Goal: Information Seeking & Learning: Learn about a topic

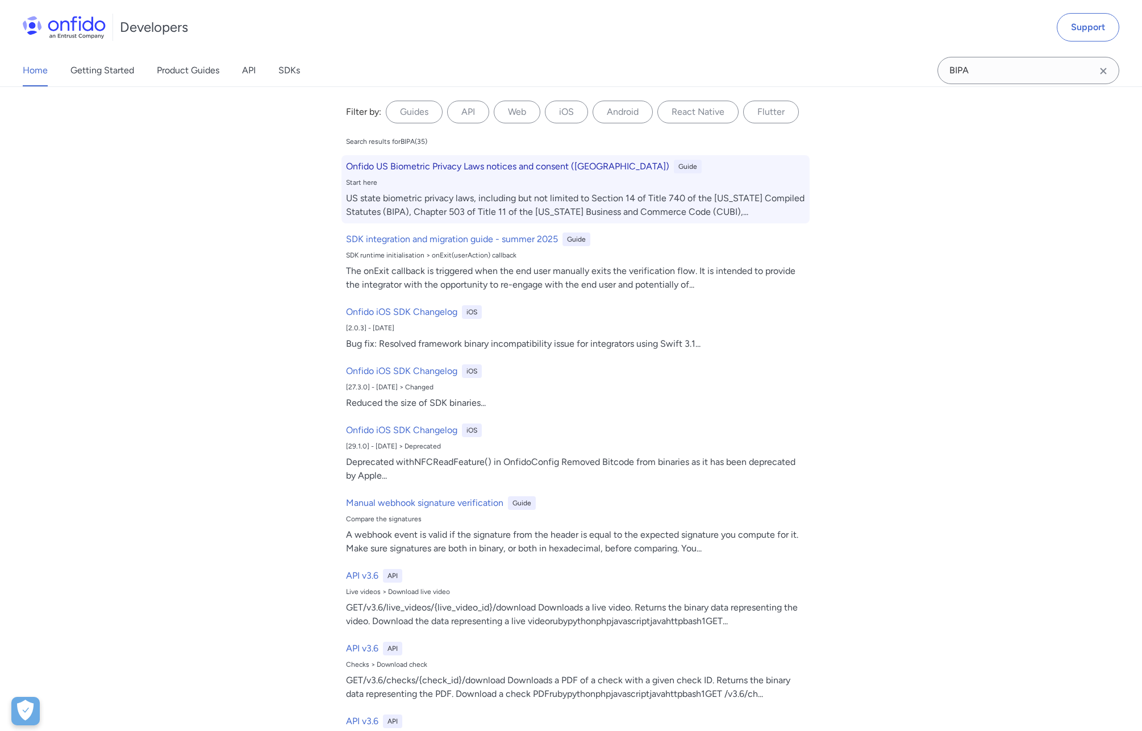
type input "BIPA"
click at [519, 162] on h6 "Onfido US Biometric Privacy Laws notices and consent ([GEOGRAPHIC_DATA])" at bounding box center [507, 167] width 323 height 14
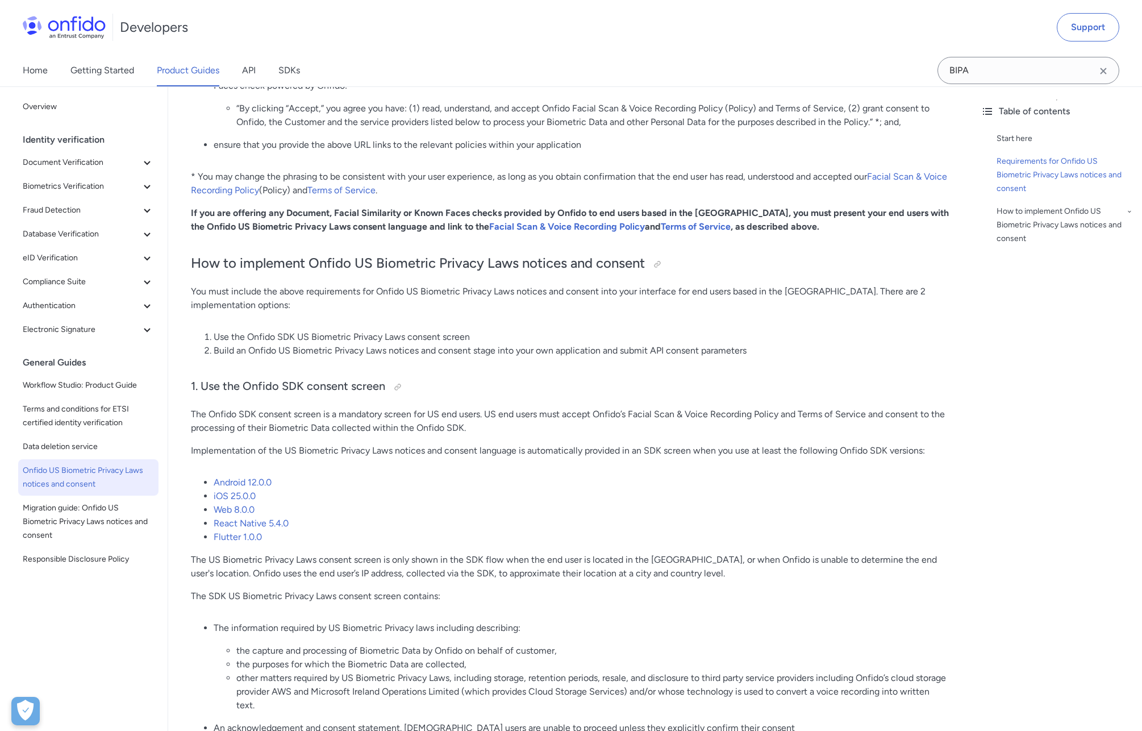
scroll to position [554, 0]
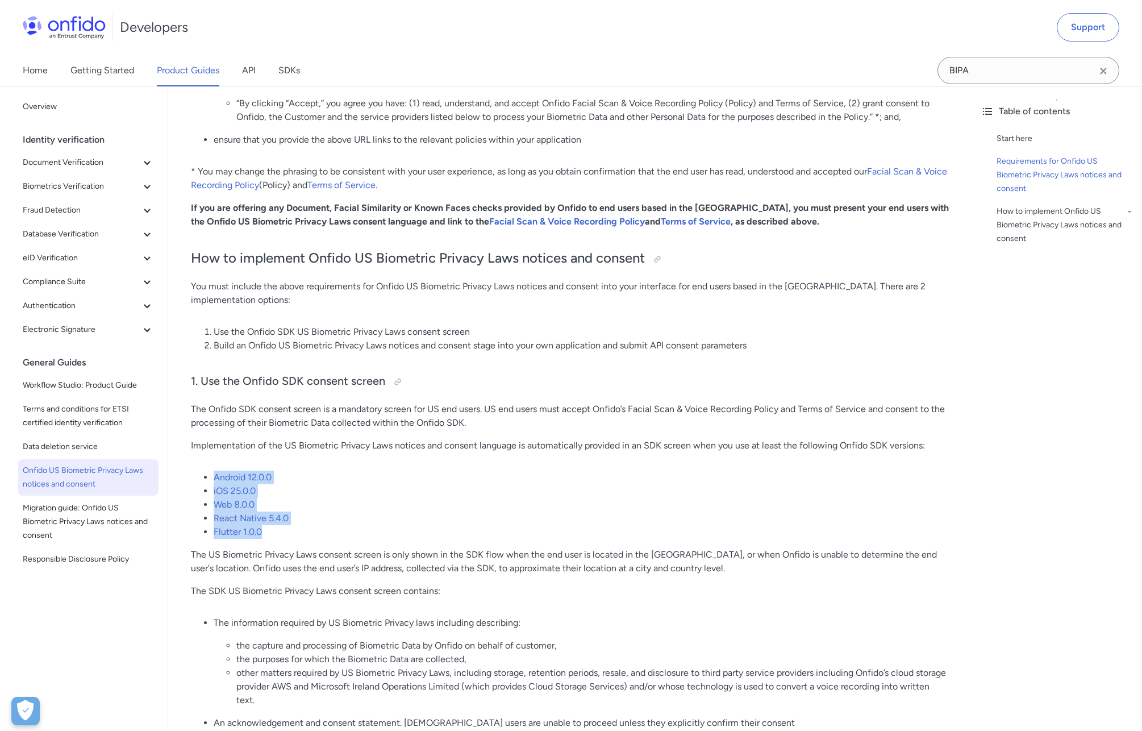
drag, startPoint x: 284, startPoint y: 521, endPoint x: 206, endPoint y: 448, distance: 106.1
click at [206, 449] on div "Onfido US Biometric Privacy Laws notices and consent ([GEOGRAPHIC_DATA]) Start …" at bounding box center [570, 732] width 758 height 2370
click at [327, 498] on li "Web 8.0.0" at bounding box center [581, 505] width 735 height 14
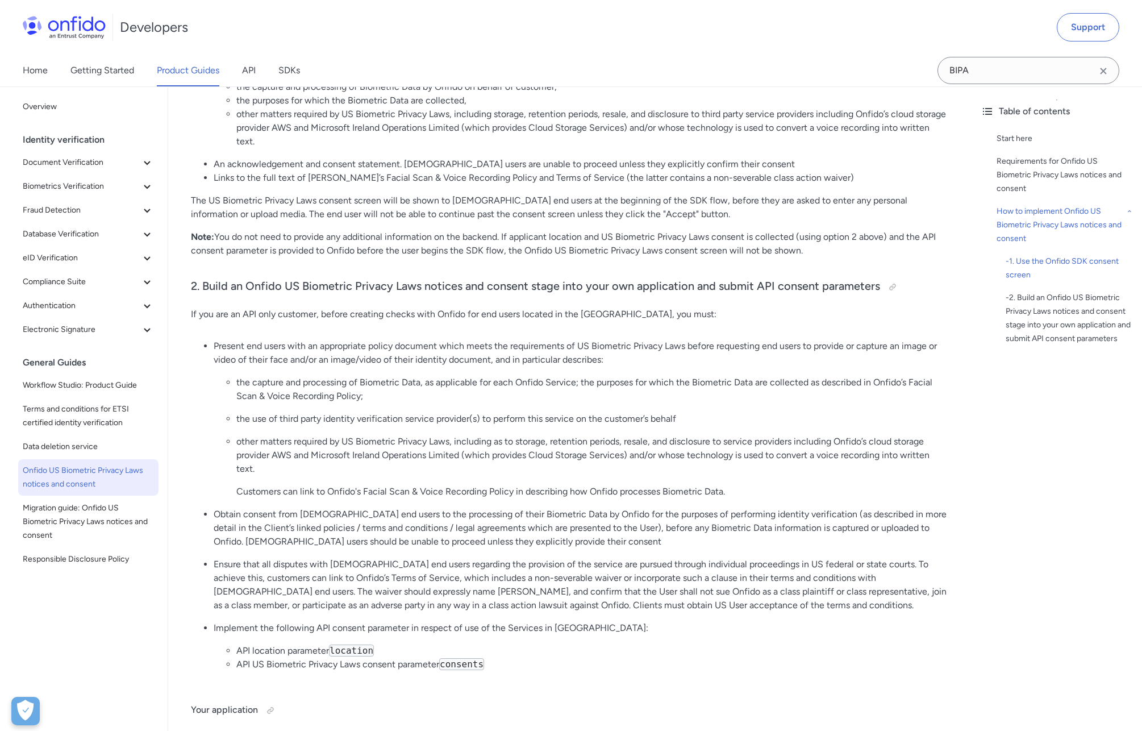
scroll to position [1164, 0]
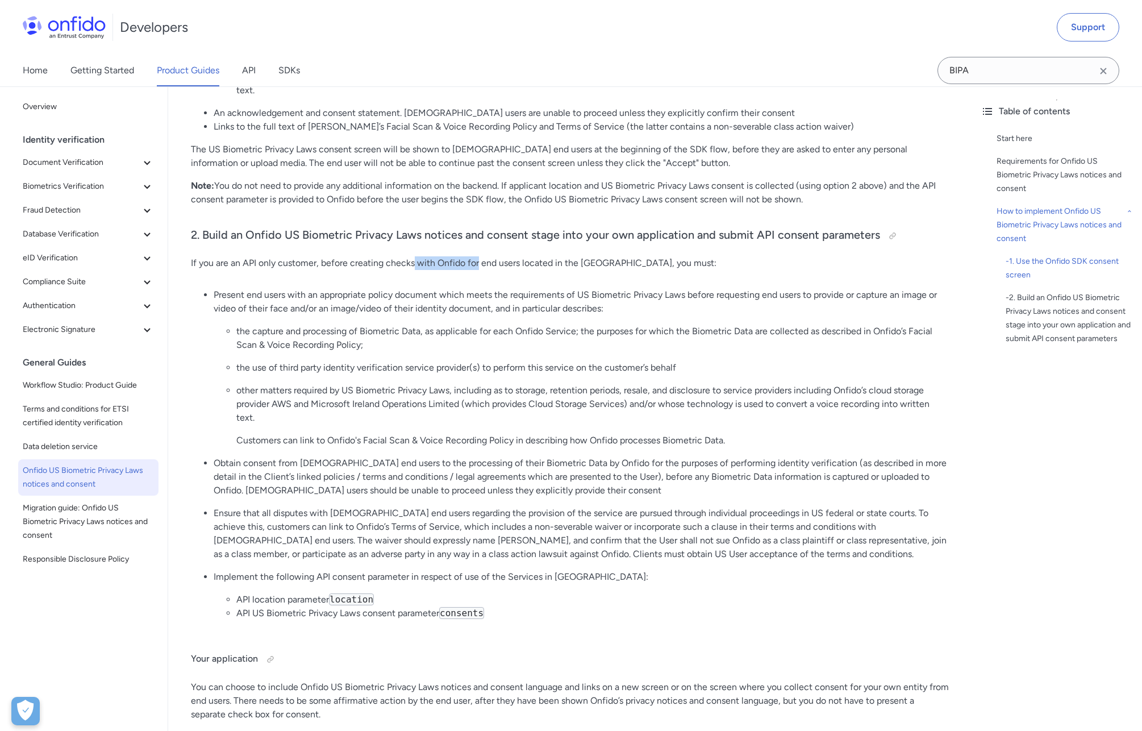
drag, startPoint x: 413, startPoint y: 248, endPoint x: 480, endPoint y: 248, distance: 66.5
click at [480, 256] on p "If you are an API only customer, before creating checks with Onfido for end use…" at bounding box center [570, 263] width 758 height 14
click at [522, 256] on p "If you are an API only customer, before creating checks with Onfido for end use…" at bounding box center [570, 263] width 758 height 14
click at [262, 260] on div "Onfido US Biometric Privacy Laws notices and consent ([GEOGRAPHIC_DATA]) Start …" at bounding box center [570, 122] width 758 height 2370
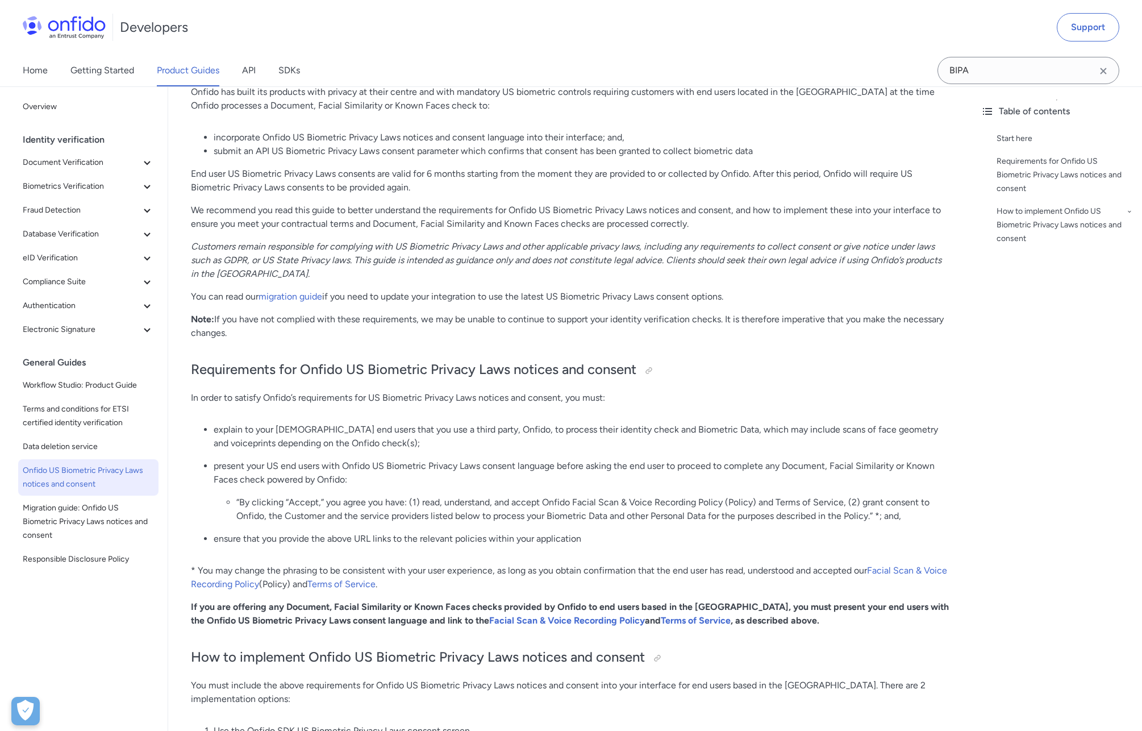
scroll to position [156, 0]
drag, startPoint x: 584, startPoint y: 398, endPoint x: 497, endPoint y: 398, distance: 86.9
click at [497, 398] on p "In order to satisfy Onfido’s requirements for US Biometric Privacy Laws notices…" at bounding box center [570, 397] width 758 height 14
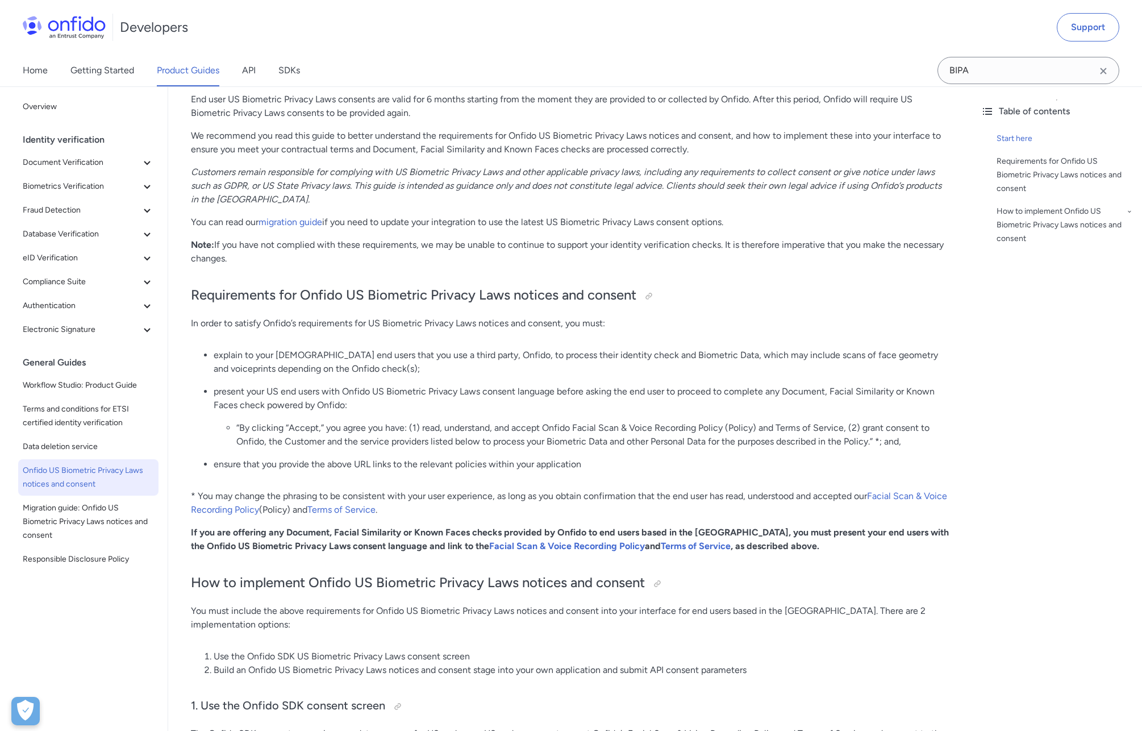
scroll to position [229, 0]
drag, startPoint x: 278, startPoint y: 356, endPoint x: 353, endPoint y: 357, distance: 75.0
click at [353, 357] on p "explain to your [DEMOGRAPHIC_DATA] end users that you use a third party, Onfido…" at bounding box center [581, 362] width 735 height 27
click at [425, 351] on p "explain to your [DEMOGRAPHIC_DATA] end users that you use a third party, Onfido…" at bounding box center [581, 362] width 735 height 27
click at [484, 359] on p "explain to your [DEMOGRAPHIC_DATA] end users that you use a third party, Onfido…" at bounding box center [581, 362] width 735 height 27
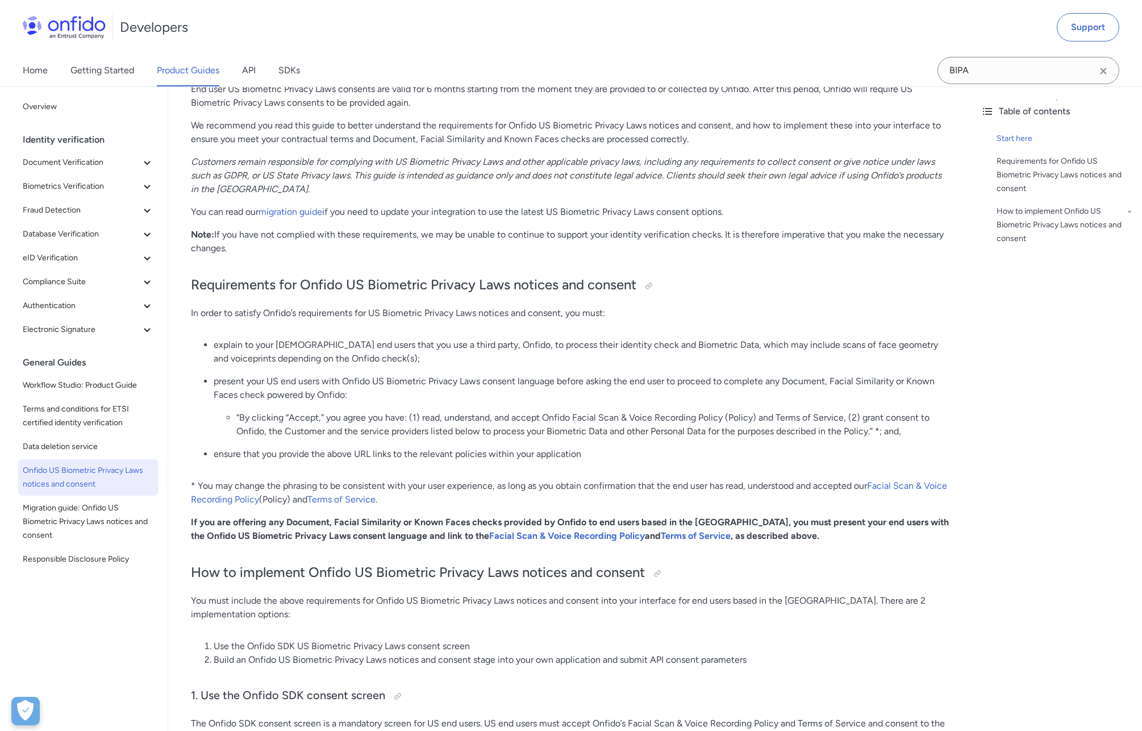
scroll to position [244, 0]
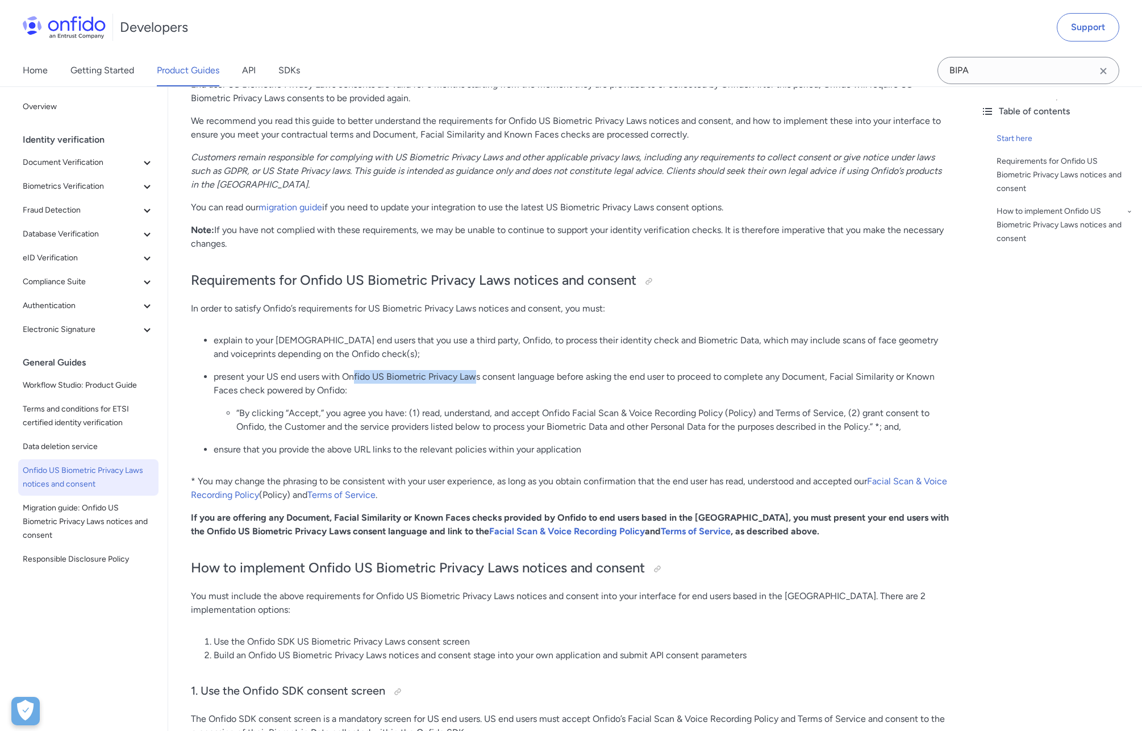
drag, startPoint x: 355, startPoint y: 376, endPoint x: 477, endPoint y: 378, distance: 122.2
click at [477, 378] on p "present your US end users with Onfido US Biometric Privacy Laws consent languag…" at bounding box center [581, 383] width 735 height 27
click at [403, 411] on li "“By clicking “Accept,” you agree you have: (1) read, understand, and accept Onf…" at bounding box center [592, 419] width 713 height 27
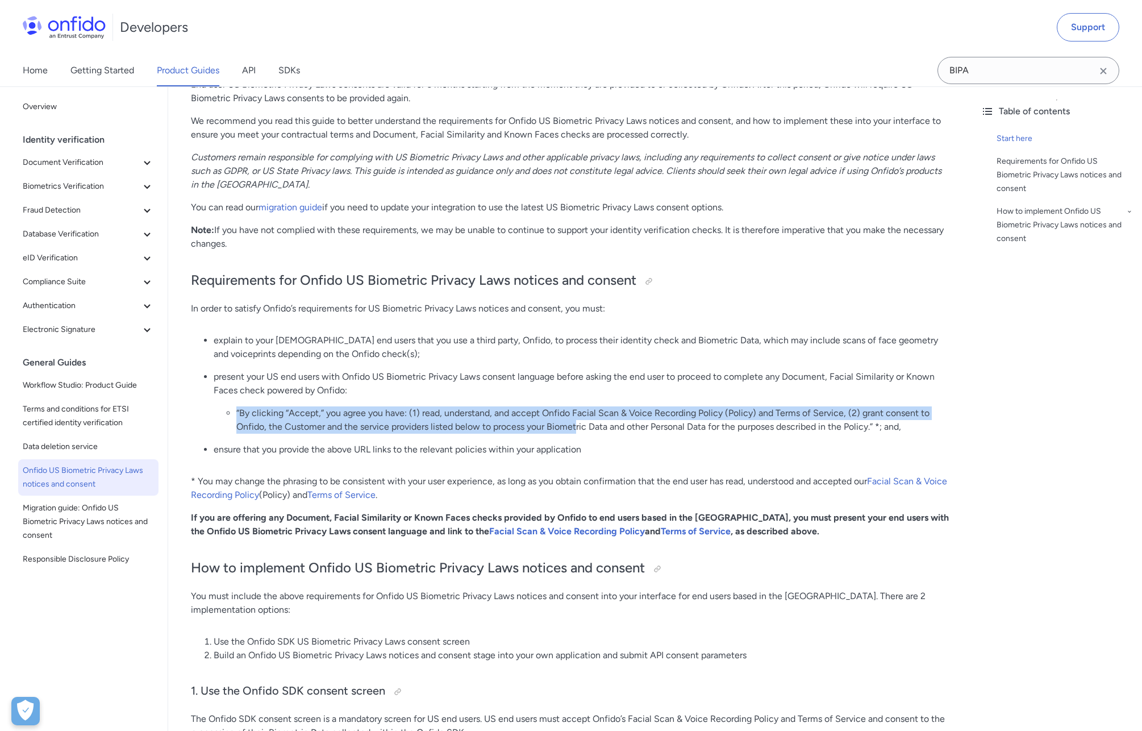
drag, startPoint x: 230, startPoint y: 403, endPoint x: 577, endPoint y: 431, distance: 347.8
click at [577, 431] on li "present your US end users with Onfido US Biometric Privacy Laws consent languag…" at bounding box center [581, 402] width 735 height 64
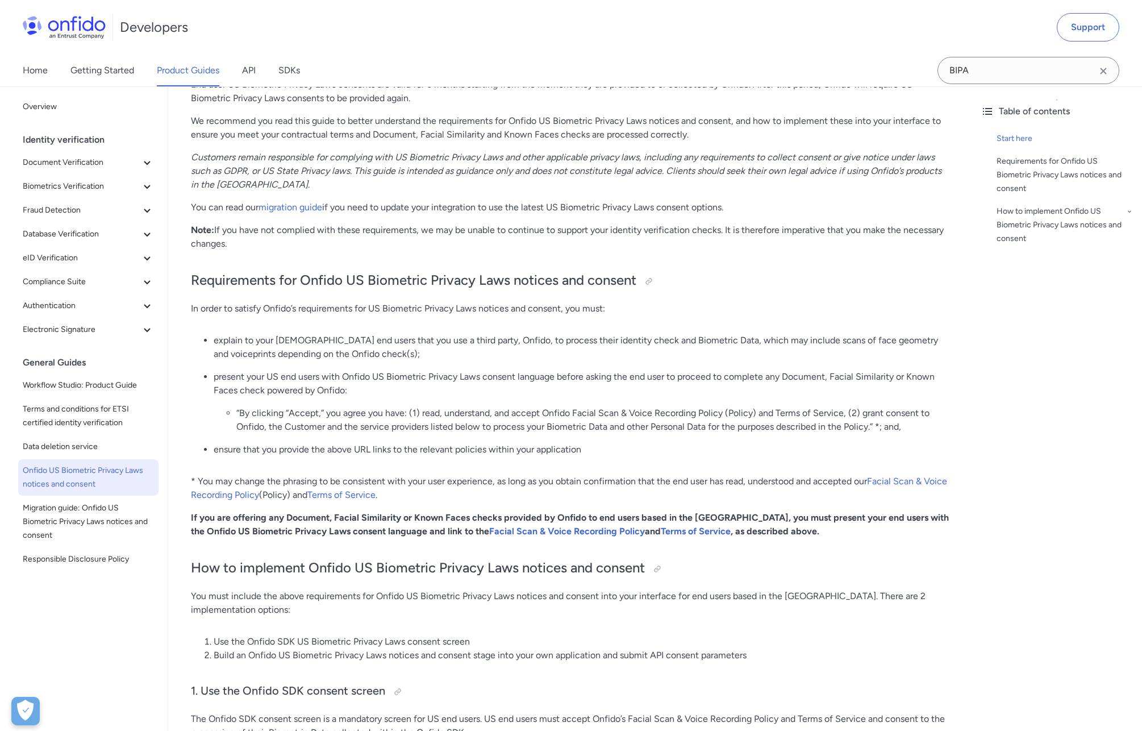
click at [727, 425] on li "“By clicking “Accept,” you agree you have: (1) read, understand, and accept Onf…" at bounding box center [592, 419] width 713 height 27
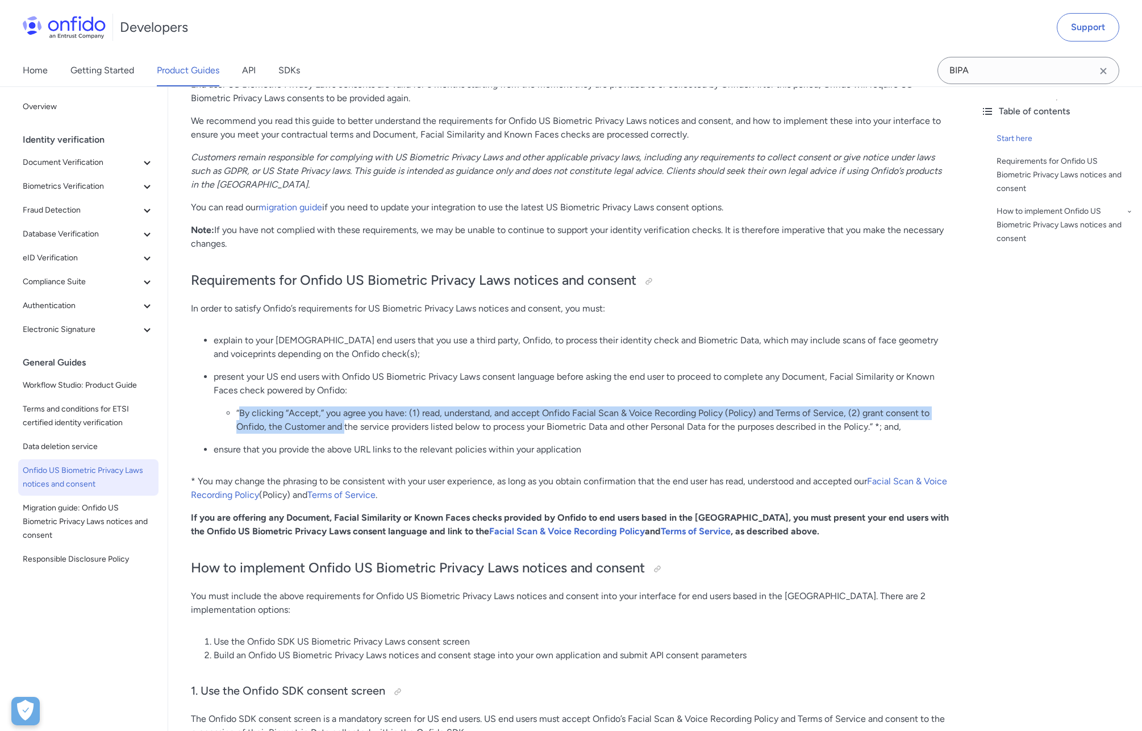
drag, startPoint x: 240, startPoint y: 412, endPoint x: 345, endPoint y: 428, distance: 106.4
click at [345, 428] on li "“By clicking “Accept,” you agree you have: (1) read, understand, and accept Onf…" at bounding box center [592, 419] width 713 height 27
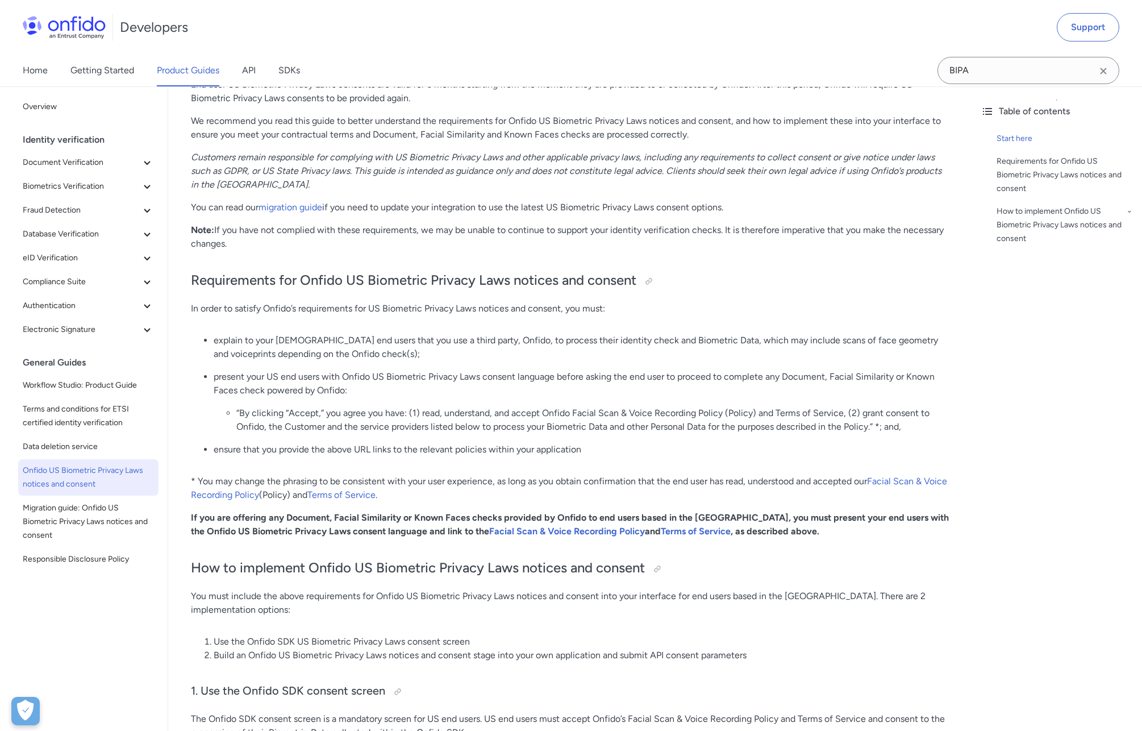
click at [448, 425] on li "“By clicking “Accept,” you agree you have: (1) read, understand, and accept Onf…" at bounding box center [592, 419] width 713 height 27
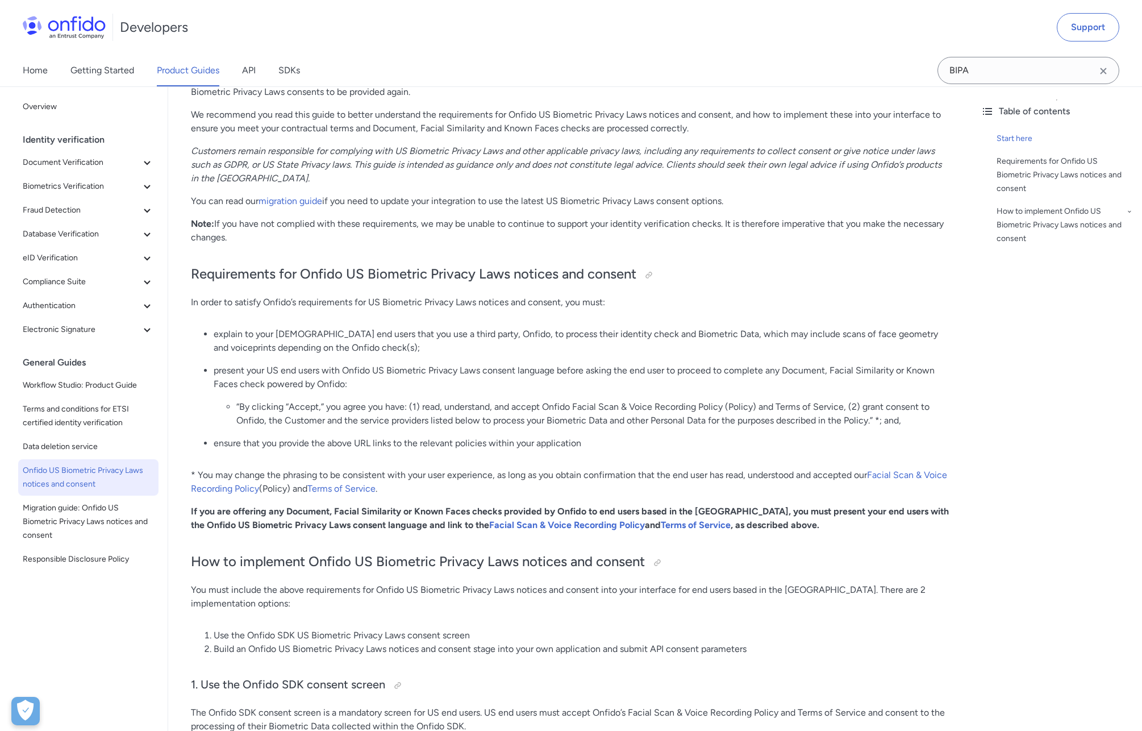
scroll to position [252, 0]
drag, startPoint x: 538, startPoint y: 444, endPoint x: 367, endPoint y: 434, distance: 172.0
click at [367, 435] on p "ensure that you provide the above URL links to the relevant policies within you…" at bounding box center [581, 442] width 735 height 14
click at [346, 395] on li "present your US end users with Onfido US Biometric Privacy Laws consent languag…" at bounding box center [581, 394] width 735 height 64
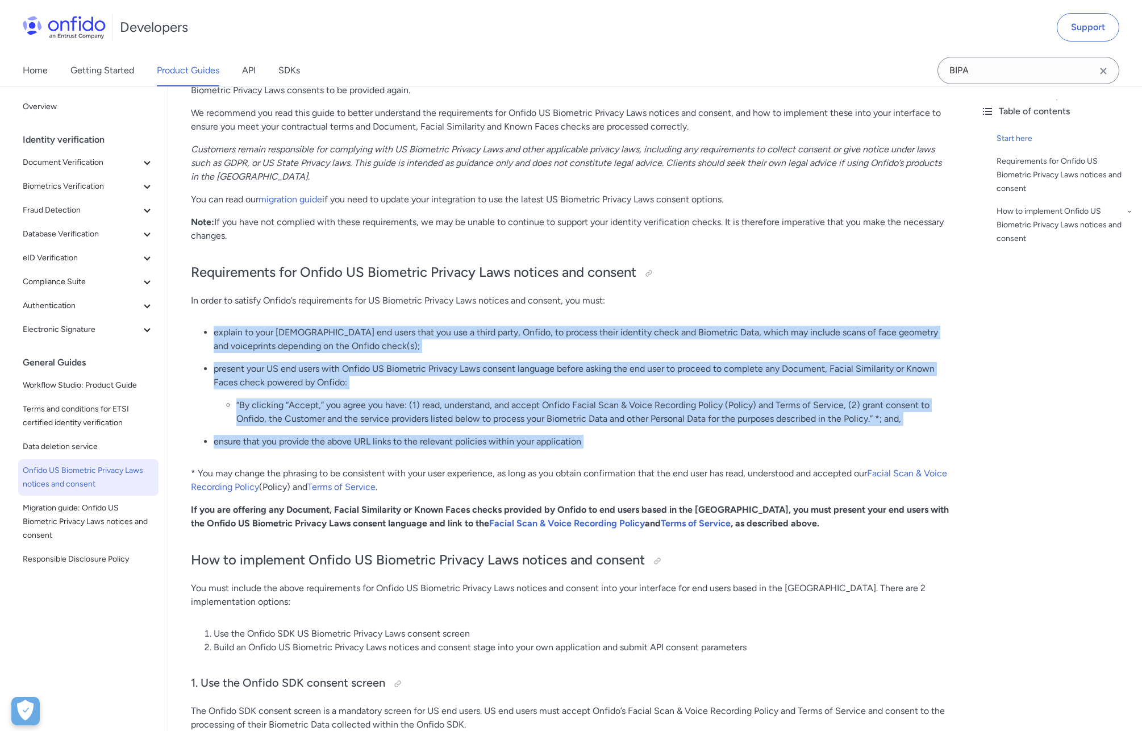
drag, startPoint x: 205, startPoint y: 328, endPoint x: 610, endPoint y: 464, distance: 427.3
click at [542, 393] on li "present your US end users with Onfido US Biometric Privacy Laws consent languag…" at bounding box center [581, 394] width 735 height 64
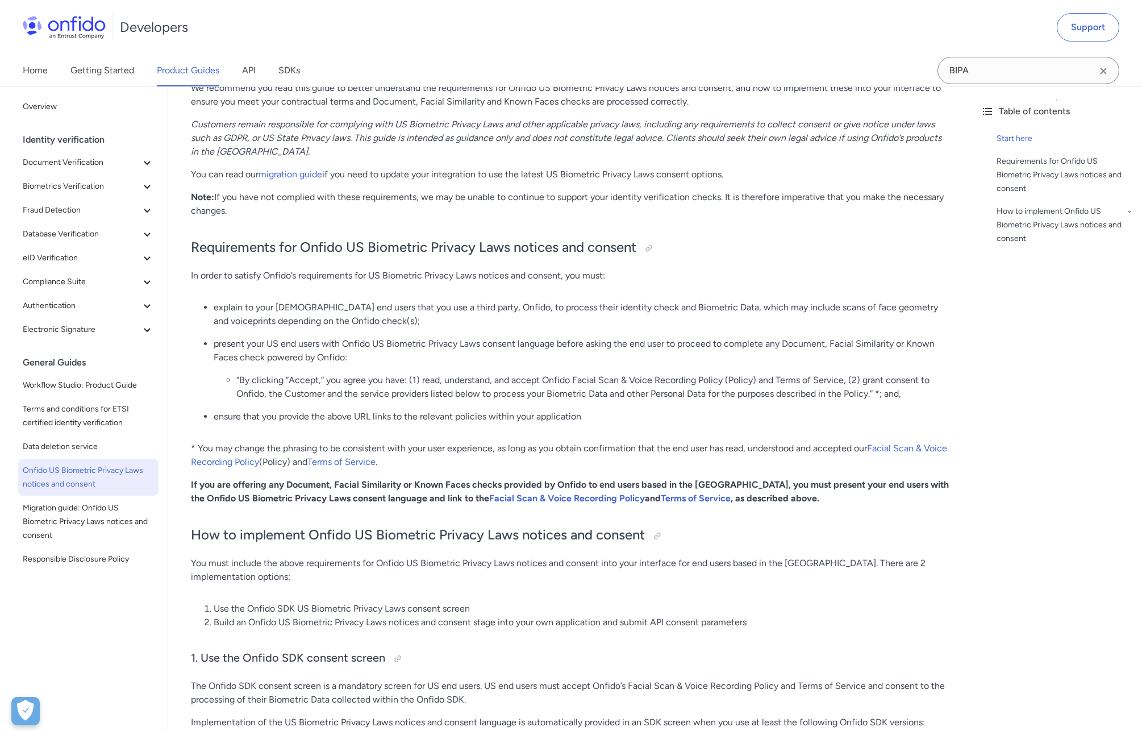
scroll to position [281, 0]
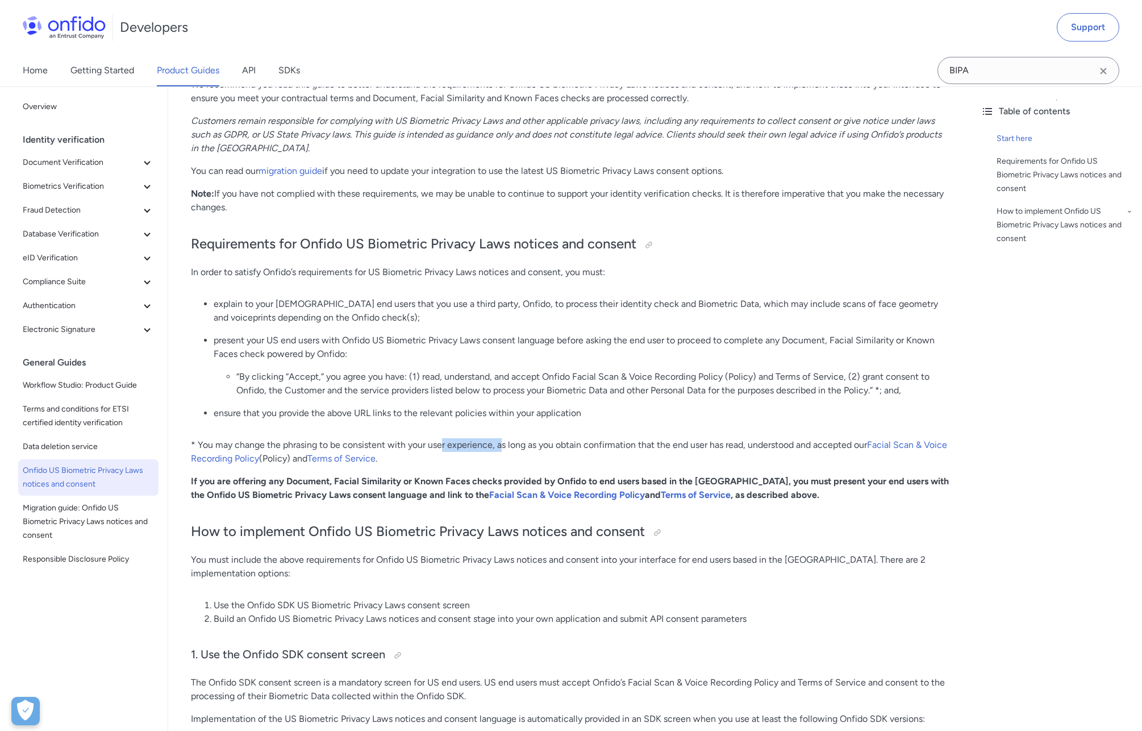
drag, startPoint x: 440, startPoint y: 445, endPoint x: 502, endPoint y: 445, distance: 61.4
click at [502, 446] on p "* You may change the phrasing to be consistent with your user experience, as lo…" at bounding box center [570, 451] width 758 height 27
click at [561, 447] on p "* You may change the phrasing to be consistent with your user experience, as lo…" at bounding box center [570, 451] width 758 height 27
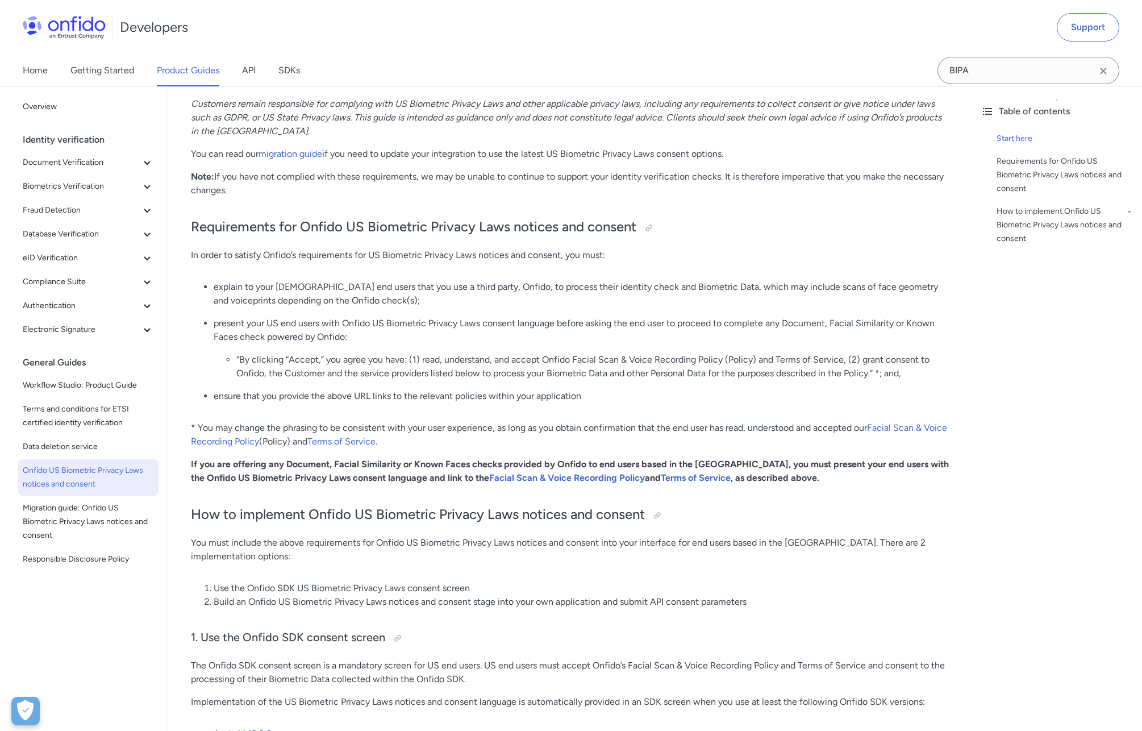
scroll to position [319, 0]
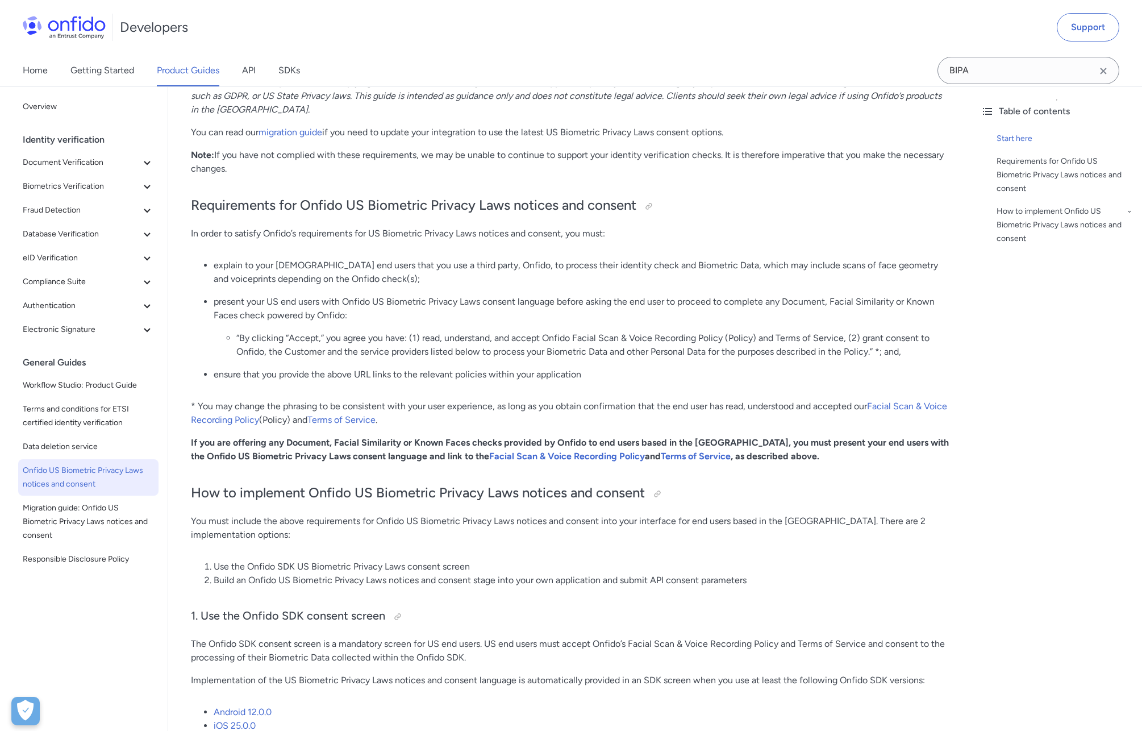
drag, startPoint x: 222, startPoint y: 454, endPoint x: 292, endPoint y: 453, distance: 69.3
click at [292, 455] on strong "If you are offering any Document, Facial Similarity or Known Faces checks provi…" at bounding box center [570, 449] width 758 height 24
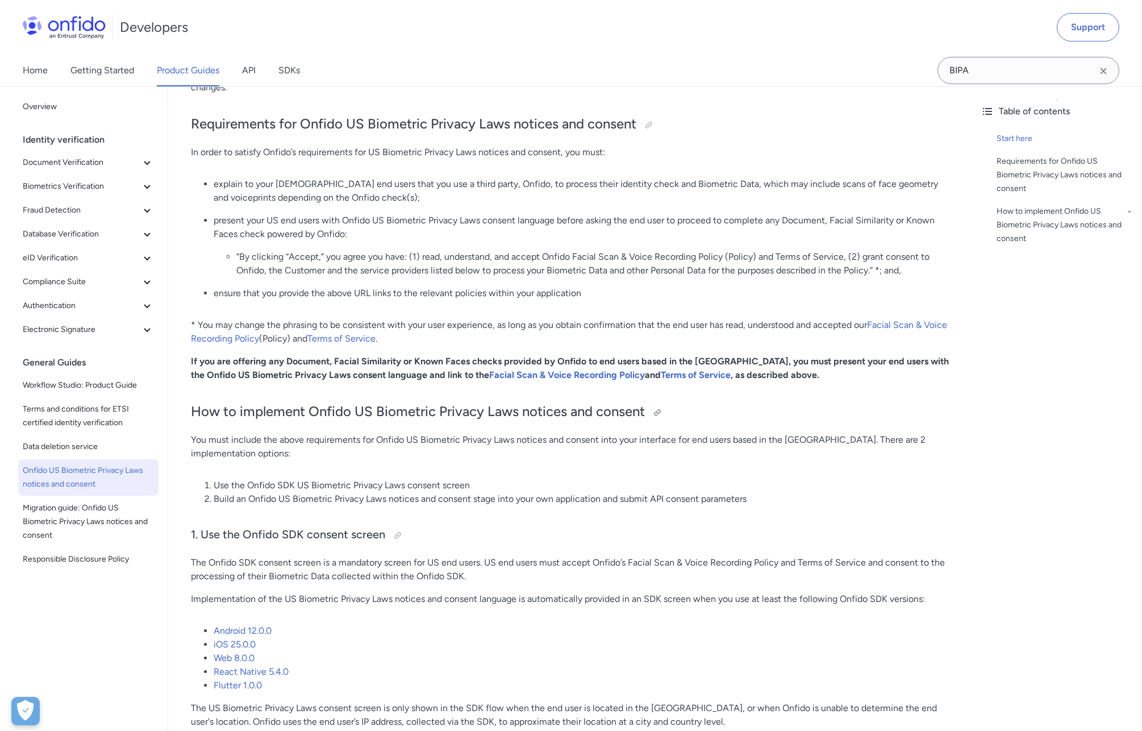
scroll to position [421, 0]
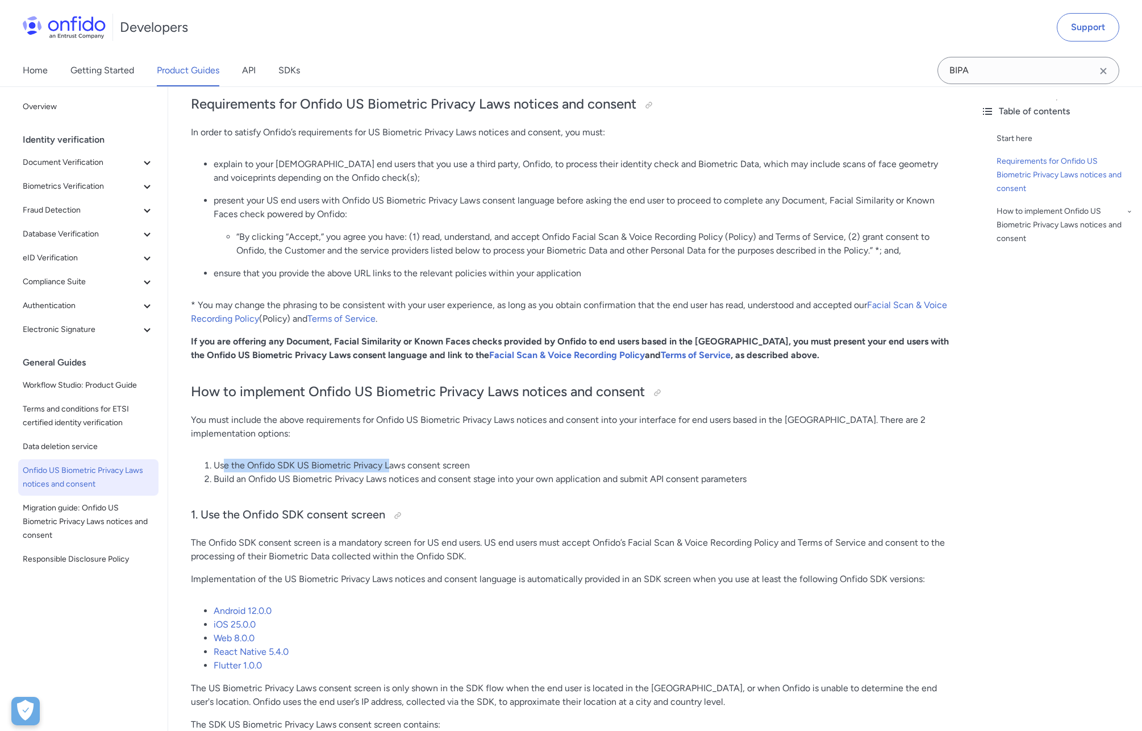
drag, startPoint x: 226, startPoint y: 451, endPoint x: 388, endPoint y: 451, distance: 161.4
click at [388, 459] on li "Use the Onfido SDK US Biometric Privacy Laws consent screen" at bounding box center [581, 466] width 735 height 14
click at [451, 459] on li "Use the Onfido SDK US Biometric Privacy Laws consent screen" at bounding box center [581, 466] width 735 height 14
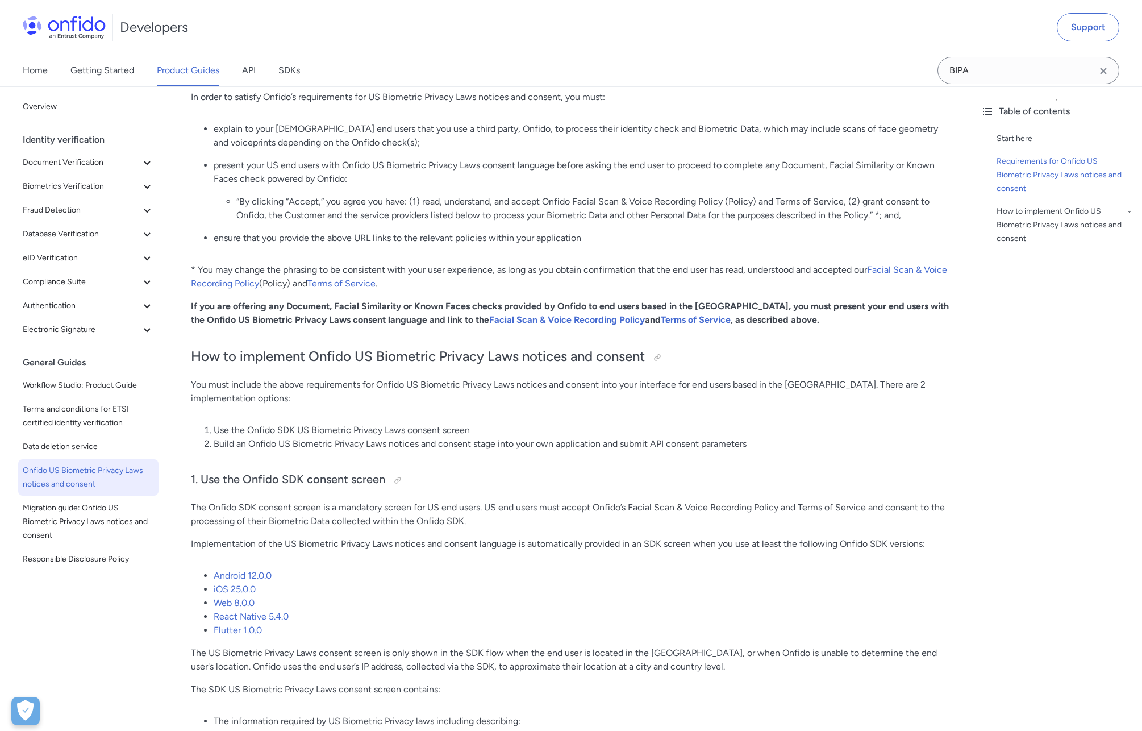
scroll to position [456, 0]
drag, startPoint x: 237, startPoint y: 431, endPoint x: 383, endPoint y: 431, distance: 146.0
click at [383, 436] on li "Build an Onfido US Biometric Privacy Laws notices and consent stage into your o…" at bounding box center [581, 443] width 735 height 14
click at [418, 436] on li "Build an Onfido US Biometric Privacy Laws notices and consent stage into your o…" at bounding box center [581, 443] width 735 height 14
drag, startPoint x: 620, startPoint y: 429, endPoint x: 714, endPoint y: 429, distance: 94.3
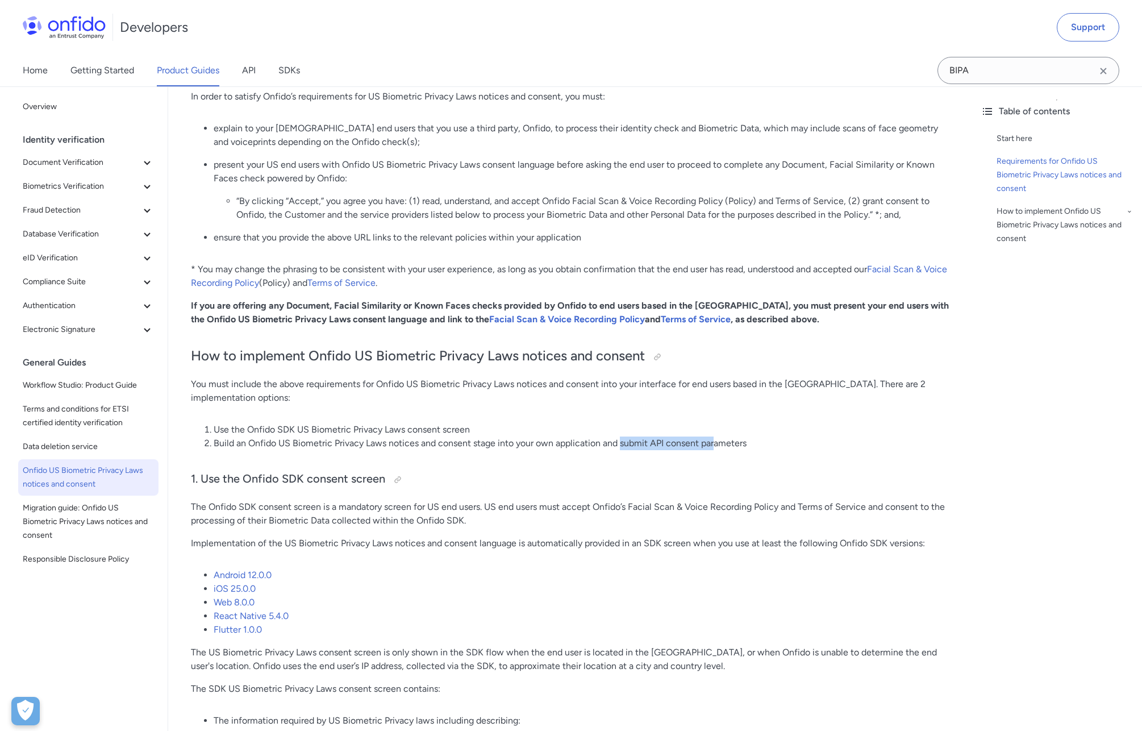
click at [714, 436] on li "Build an Onfido US Biometric Privacy Laws notices and consent stage into your o…" at bounding box center [581, 443] width 735 height 14
click at [539, 500] on p "The Onfido SDK consent screen is a mandatory screen for US end users. US end us…" at bounding box center [570, 513] width 758 height 27
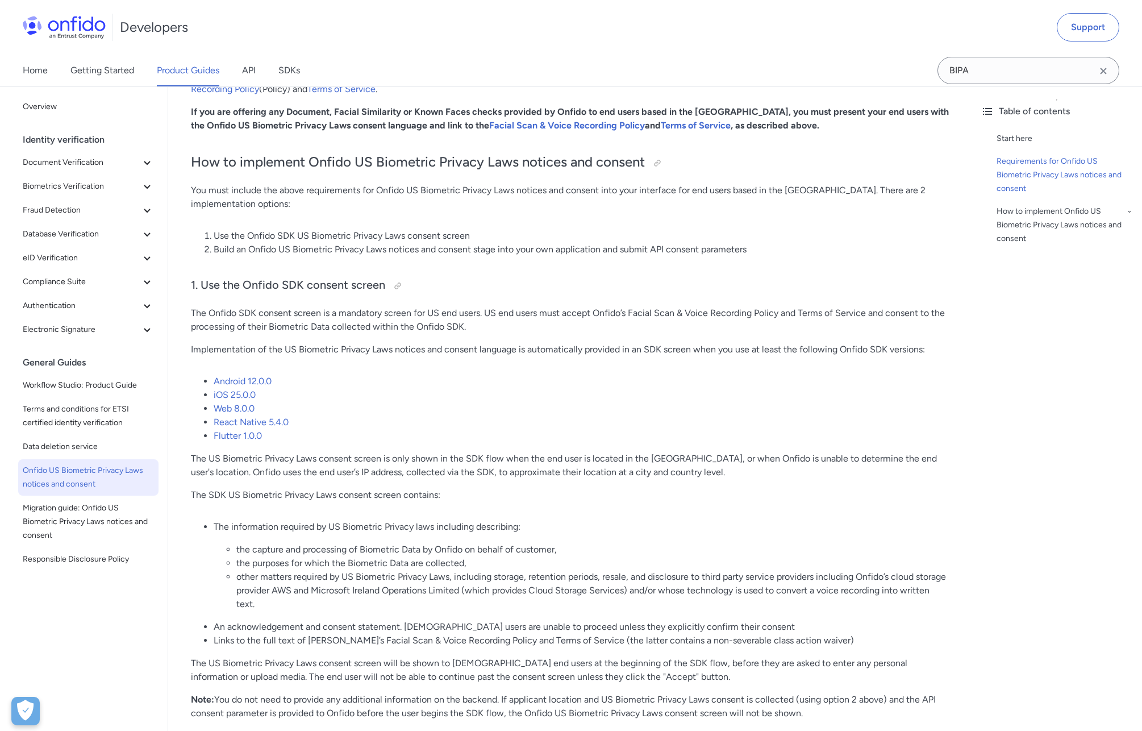
scroll to position [680, 0]
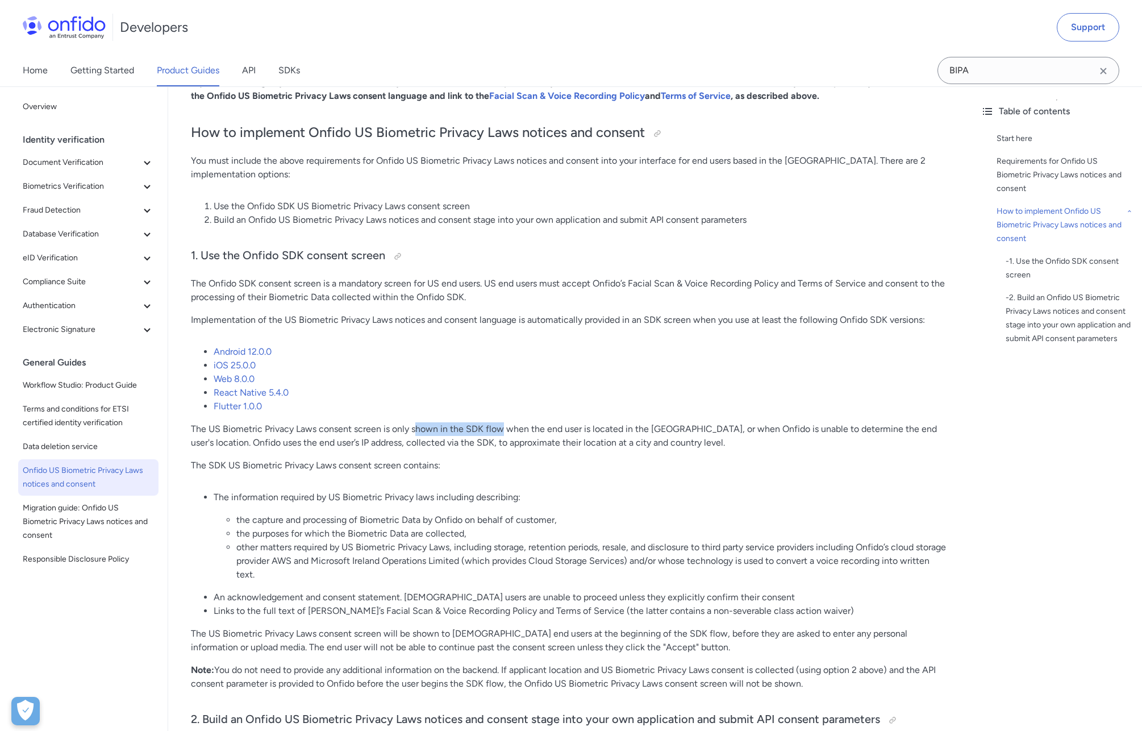
drag, startPoint x: 415, startPoint y: 417, endPoint x: 500, endPoint y: 417, distance: 84.7
click at [500, 422] on p "The US Biometric Privacy Laws consent screen is only shown in the SDK flow when…" at bounding box center [570, 435] width 758 height 27
click at [586, 422] on p "The US Biometric Privacy Laws consent screen is only shown in the SDK flow when…" at bounding box center [570, 435] width 758 height 27
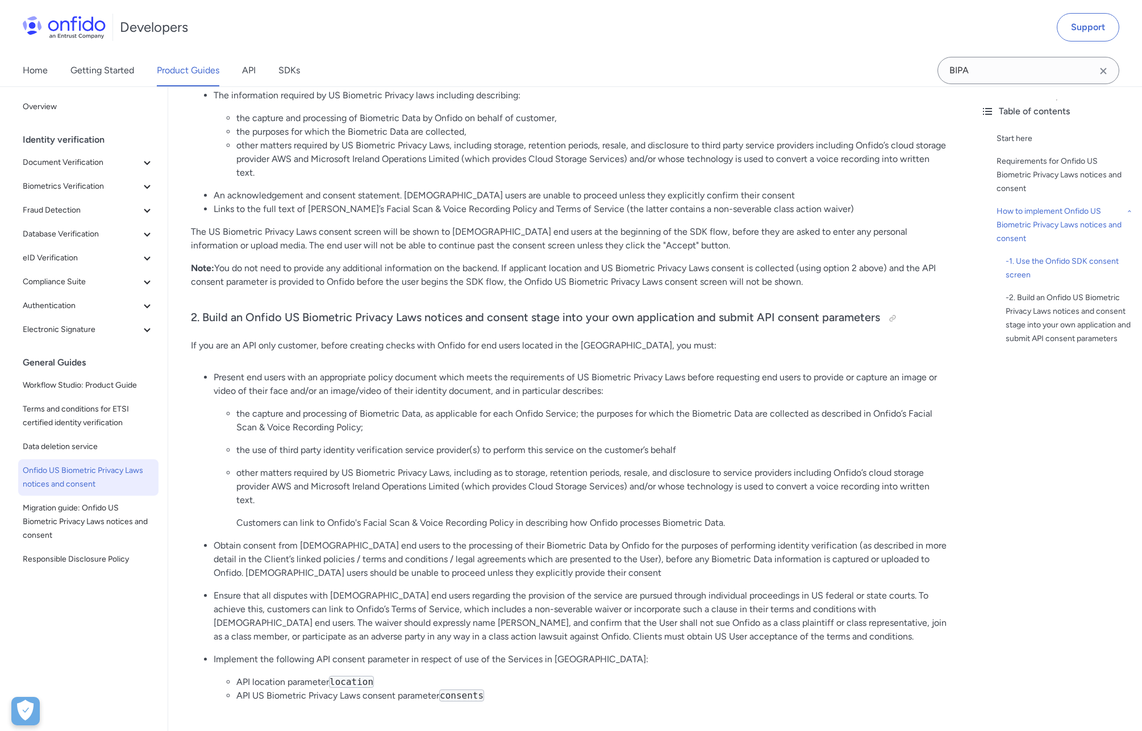
scroll to position [1088, 0]
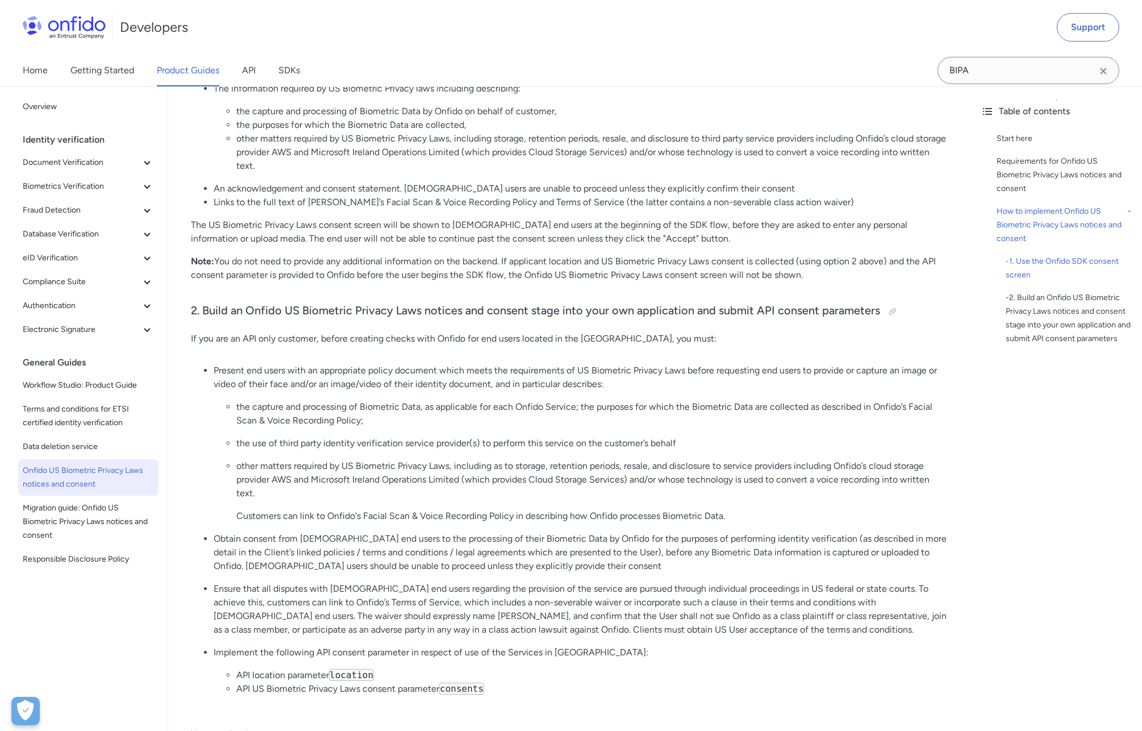
click at [293, 333] on div "Onfido US Biometric Privacy Laws notices and consent ([GEOGRAPHIC_DATA]) Start …" at bounding box center [570, 197] width 758 height 2370
drag, startPoint x: 380, startPoint y: 325, endPoint x: 525, endPoint y: 327, distance: 145.5
click at [525, 332] on p "If you are an API only customer, before creating checks with Onfido for end use…" at bounding box center [570, 339] width 758 height 14
click at [565, 340] on div "Onfido US Biometric Privacy Laws notices and consent ([GEOGRAPHIC_DATA]) Start …" at bounding box center [570, 197] width 758 height 2370
click at [311, 367] on p "Present end users with an appropriate policy document which meets the requireme…" at bounding box center [581, 377] width 735 height 27
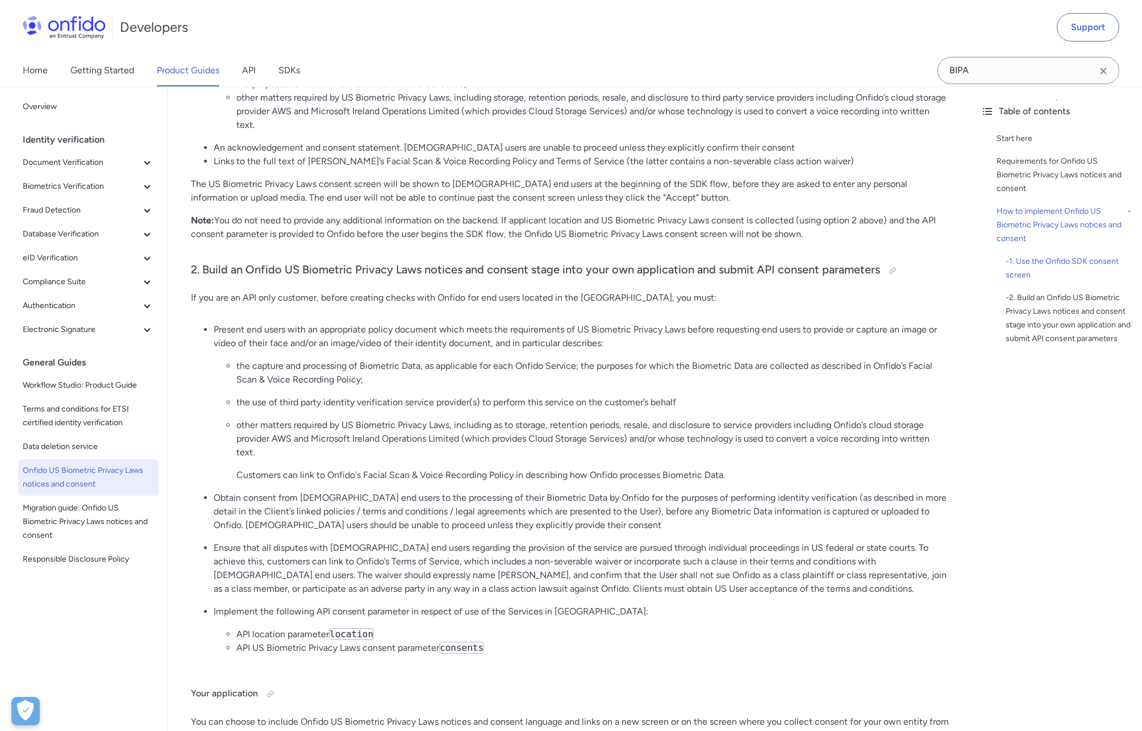
scroll to position [1130, 0]
drag, startPoint x: 298, startPoint y: 463, endPoint x: 439, endPoint y: 464, distance: 140.4
click at [439, 468] on p "Customers can link to Onfido's Facial Scan & Voice Recording Policy in describi…" at bounding box center [592, 475] width 713 height 14
click at [561, 468] on p "Customers can link to Onfido's Facial Scan & Voice Recording Policy in describi…" at bounding box center [592, 475] width 713 height 14
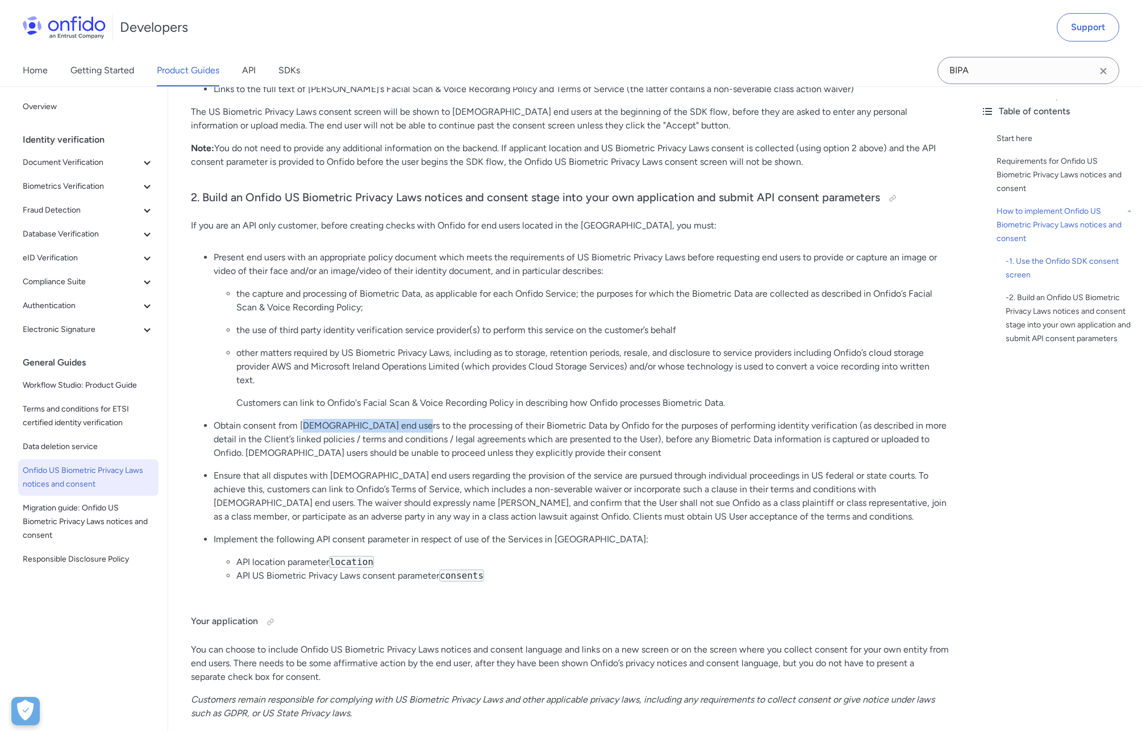
drag, startPoint x: 309, startPoint y: 416, endPoint x: 411, endPoint y: 413, distance: 102.9
click at [411, 419] on p "Obtain consent from [DEMOGRAPHIC_DATA] end users to the processing of their Bio…" at bounding box center [581, 439] width 735 height 41
click at [456, 419] on p "Obtain consent from [DEMOGRAPHIC_DATA] end users to the processing of their Bio…" at bounding box center [581, 439] width 735 height 41
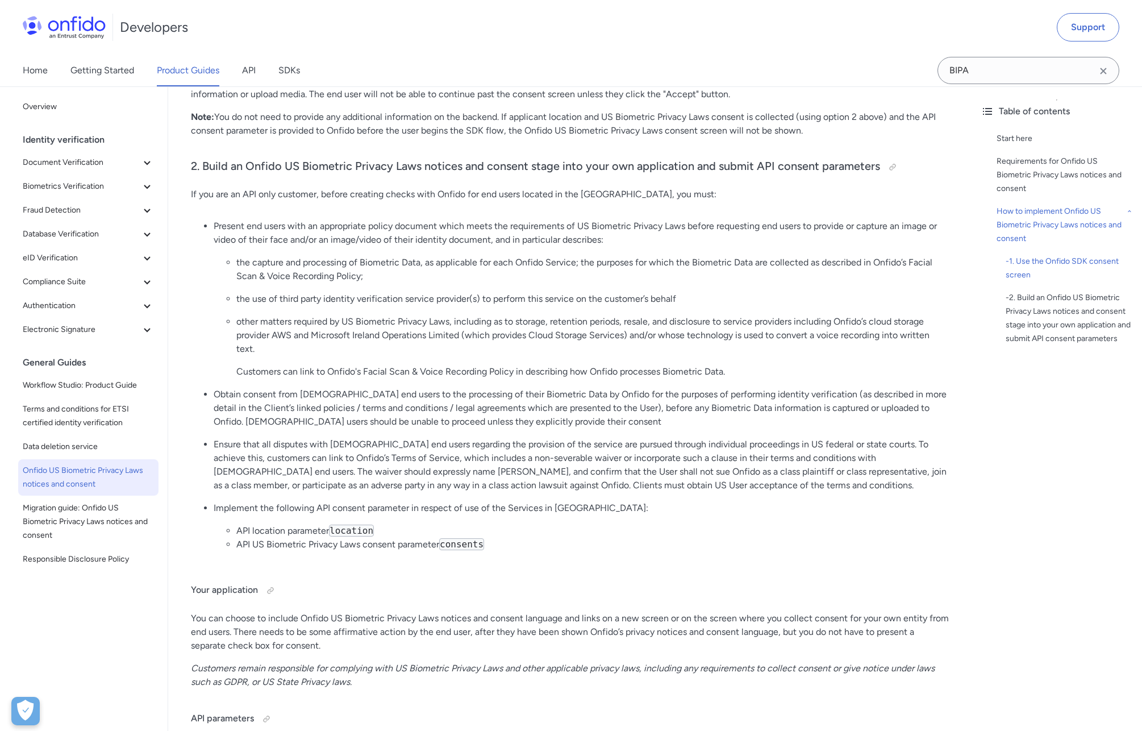
scroll to position [1252, 0]
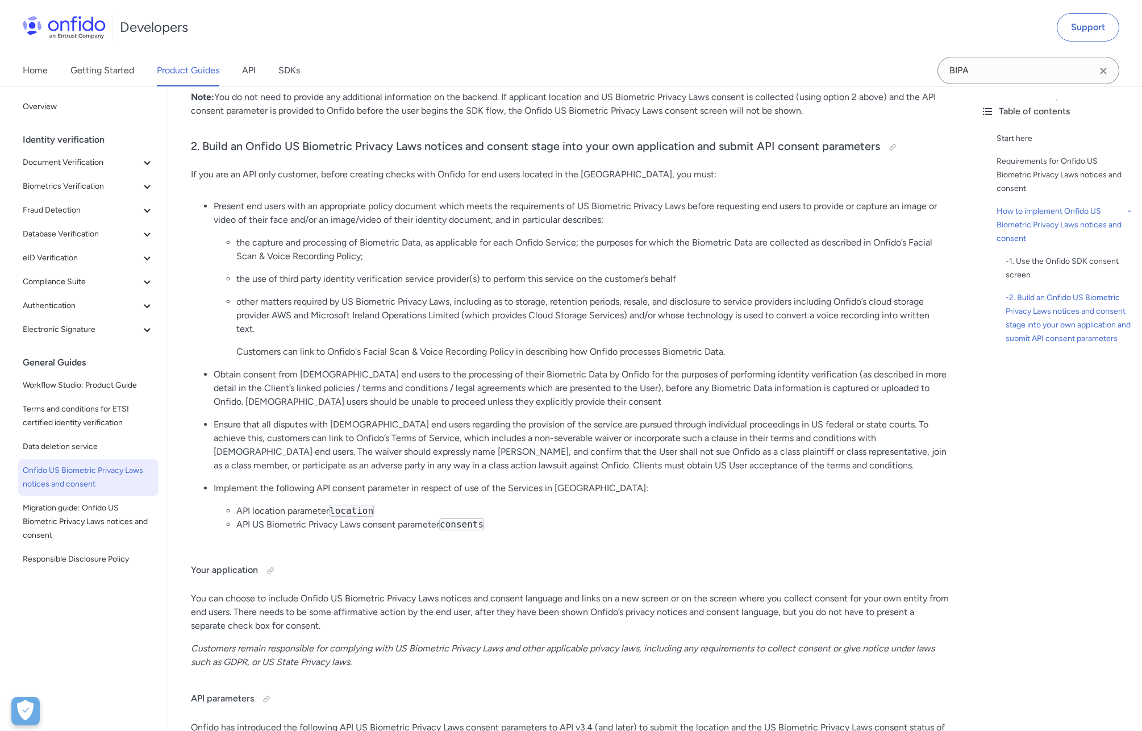
click at [372, 426] on p "Ensure that all disputes with [DEMOGRAPHIC_DATA] end users regarding the provis…" at bounding box center [581, 445] width 735 height 55
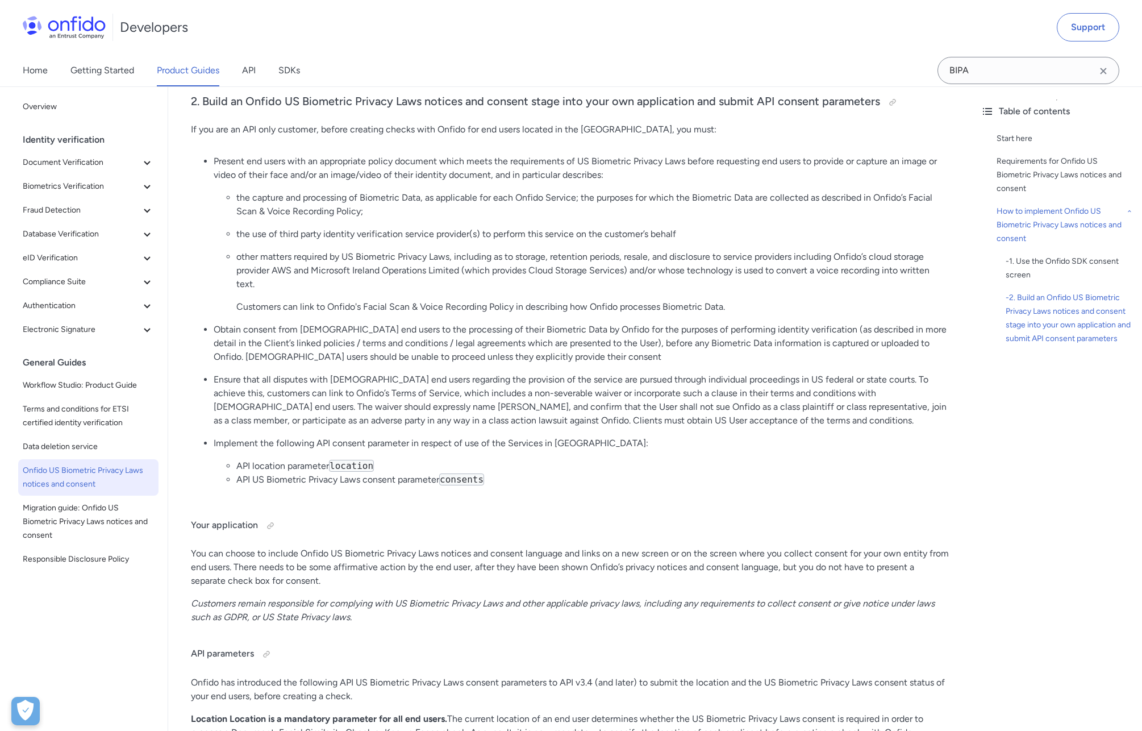
scroll to position [1298, 0]
drag, startPoint x: 267, startPoint y: 450, endPoint x: 356, endPoint y: 450, distance: 88.7
click at [356, 459] on li "API location parameter location" at bounding box center [592, 466] width 713 height 14
click at [343, 459] on code "location" at bounding box center [351, 465] width 45 height 12
click at [320, 472] on li "API US Biometric Privacy Laws consent parameter consents" at bounding box center [592, 479] width 713 height 14
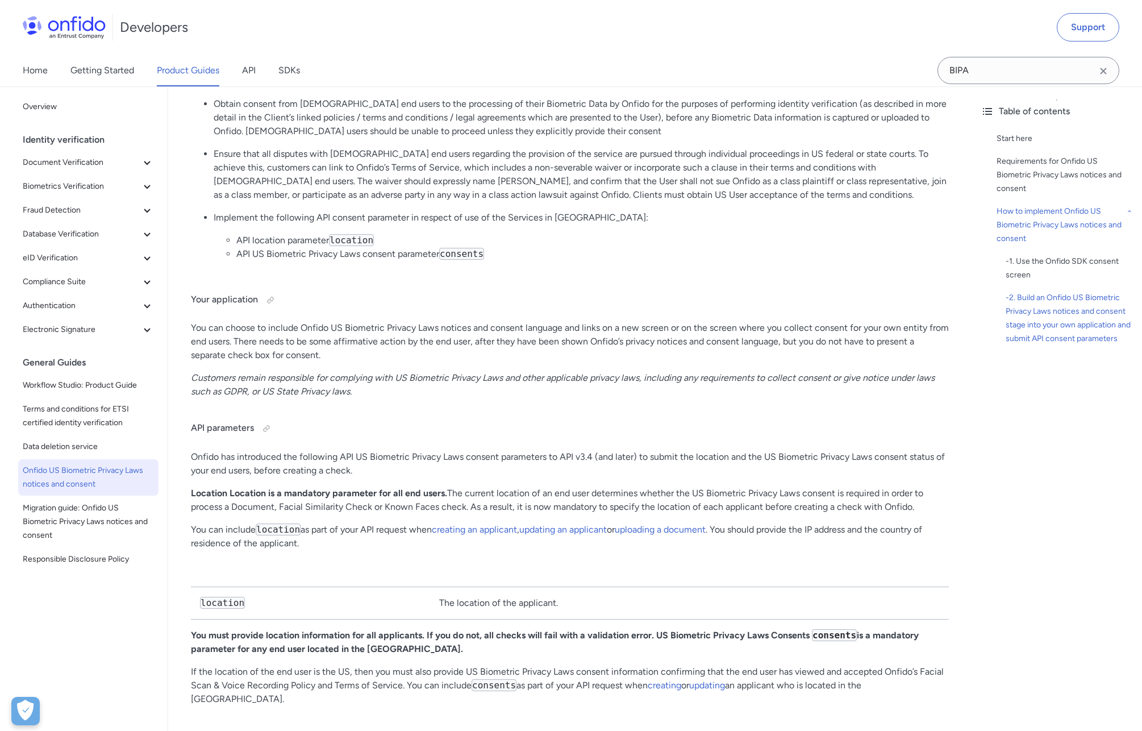
scroll to position [1546, 0]
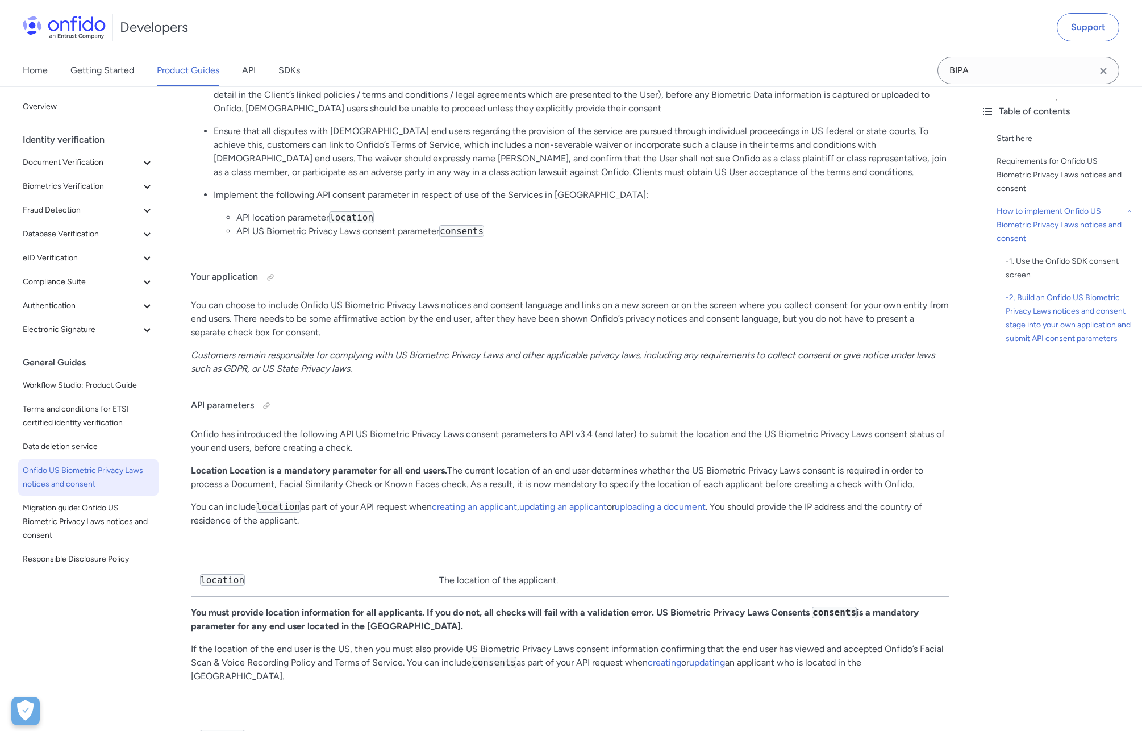
drag, startPoint x: 555, startPoint y: 418, endPoint x: 636, endPoint y: 418, distance: 81.3
click at [637, 427] on p "Onfido has introduced the following API US Biometric Privacy Laws consent param…" at bounding box center [570, 440] width 758 height 27
drag, startPoint x: 626, startPoint y: 418, endPoint x: 554, endPoint y: 418, distance: 71.6
click at [554, 427] on p "Onfido has introduced the following API US Biometric Privacy Laws consent param…" at bounding box center [570, 440] width 758 height 27
click at [572, 431] on p "Onfido has introduced the following API US Biometric Privacy Laws consent param…" at bounding box center [570, 440] width 758 height 27
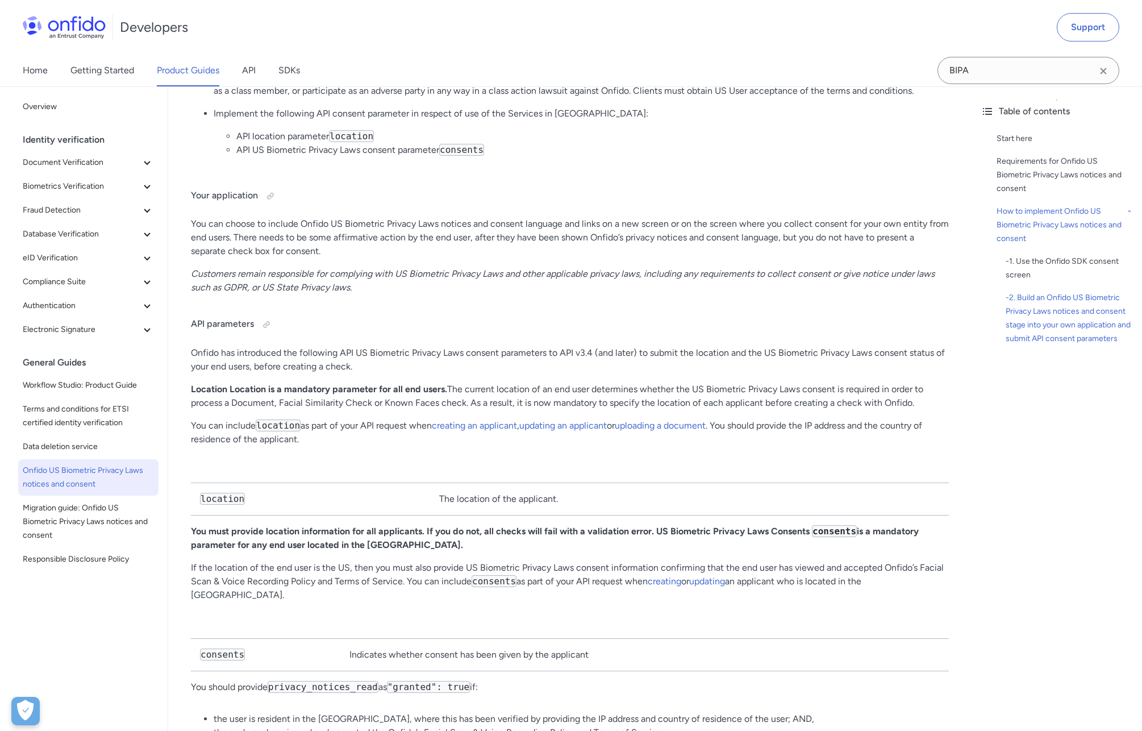
scroll to position [1631, 0]
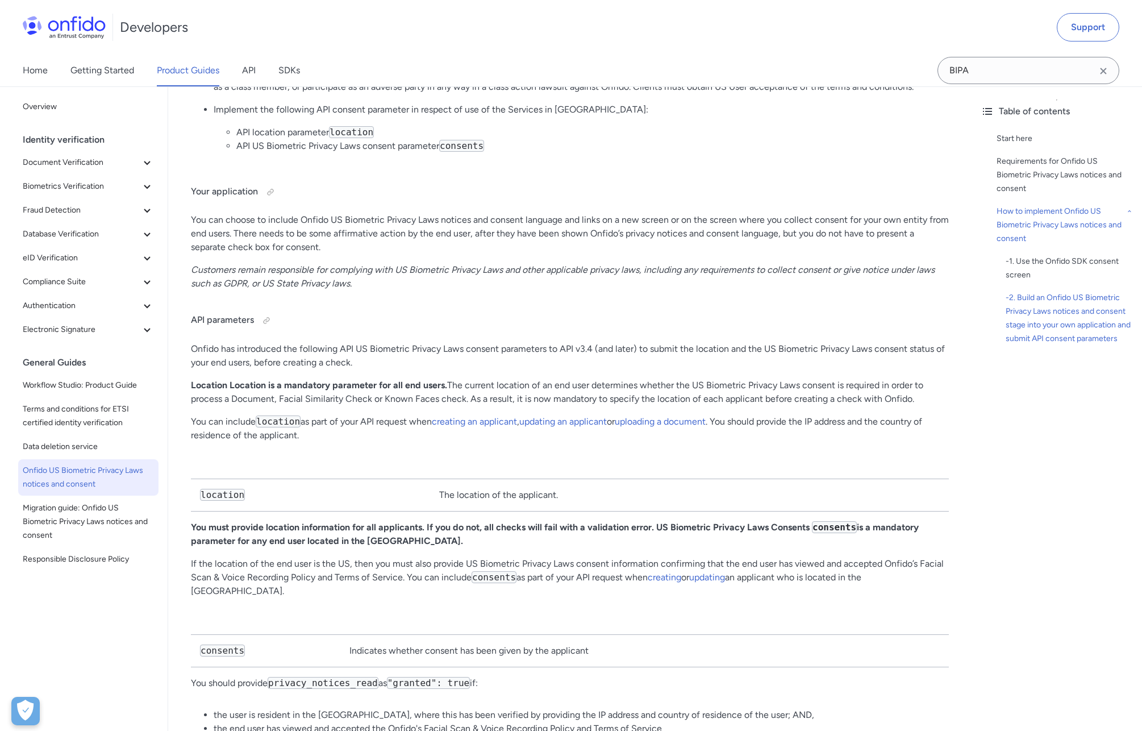
click at [401, 427] on p "You can include location as part of your API request when creating an applicant…" at bounding box center [570, 428] width 758 height 27
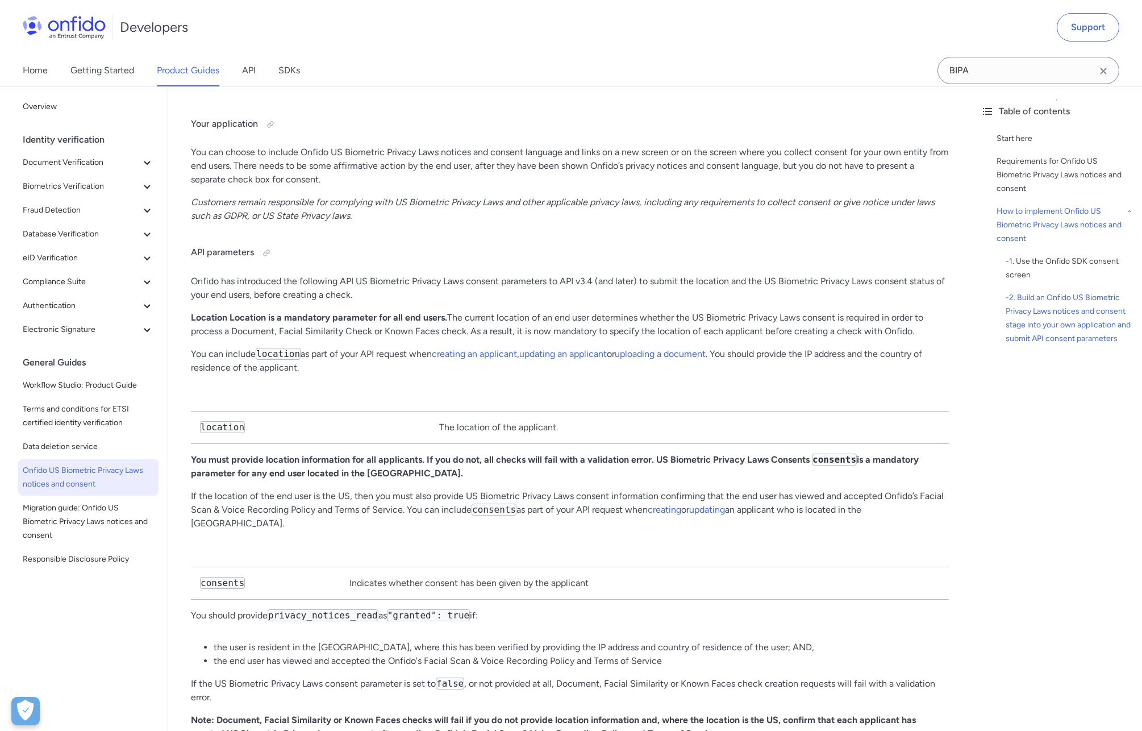
scroll to position [1738, 0]
